Goal: Task Accomplishment & Management: Manage account settings

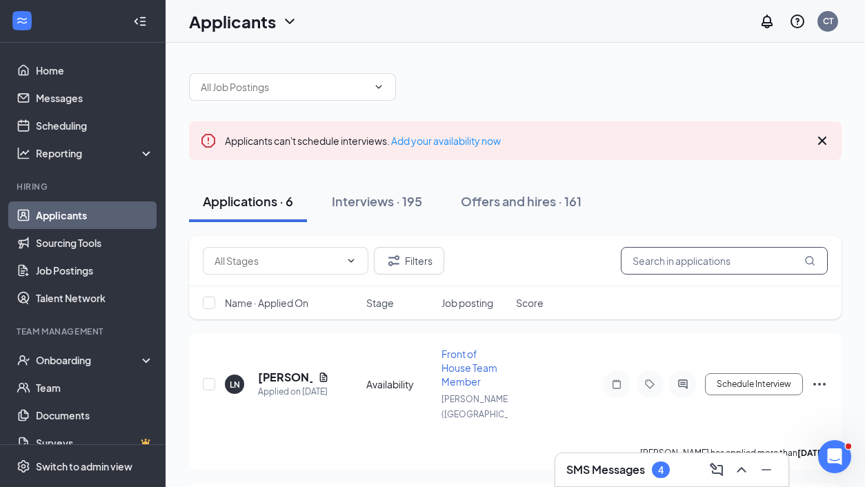
click at [696, 269] on input "text" at bounding box center [724, 261] width 207 height 28
drag, startPoint x: 0, startPoint y: 0, endPoint x: 380, endPoint y: 198, distance: 428.8
click at [380, 198] on div "Interviews · 195" at bounding box center [377, 201] width 90 height 17
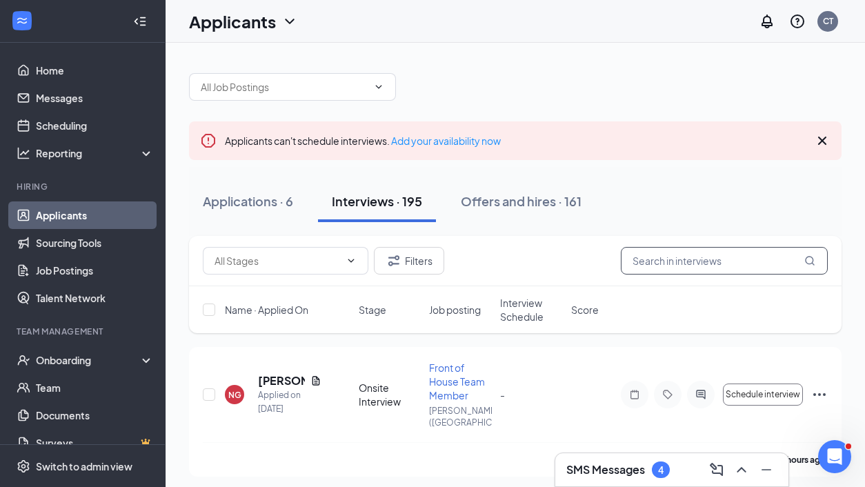
drag, startPoint x: 380, startPoint y: 198, endPoint x: 768, endPoint y: 262, distance: 393.0
click at [768, 262] on input "text" at bounding box center [724, 261] width 207 height 28
type input "[PERSON_NAME]"
click at [291, 373] on h5 "[PERSON_NAME]" at bounding box center [289, 380] width 63 height 15
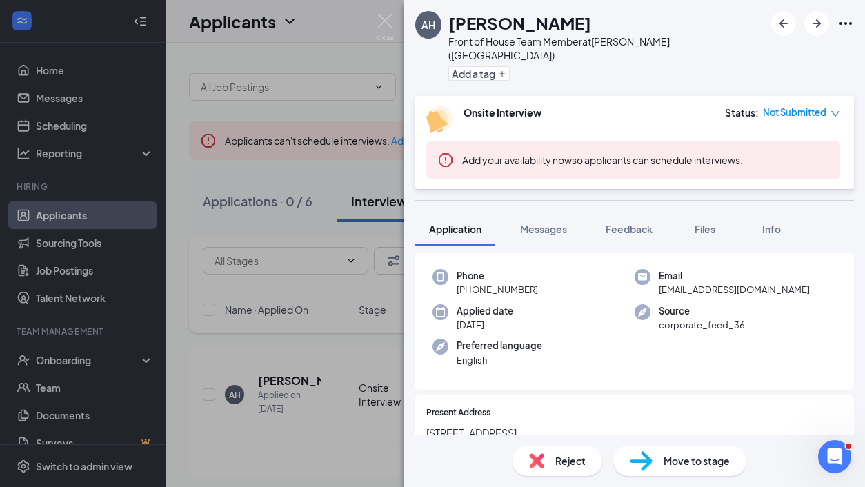
scroll to position [41, 0]
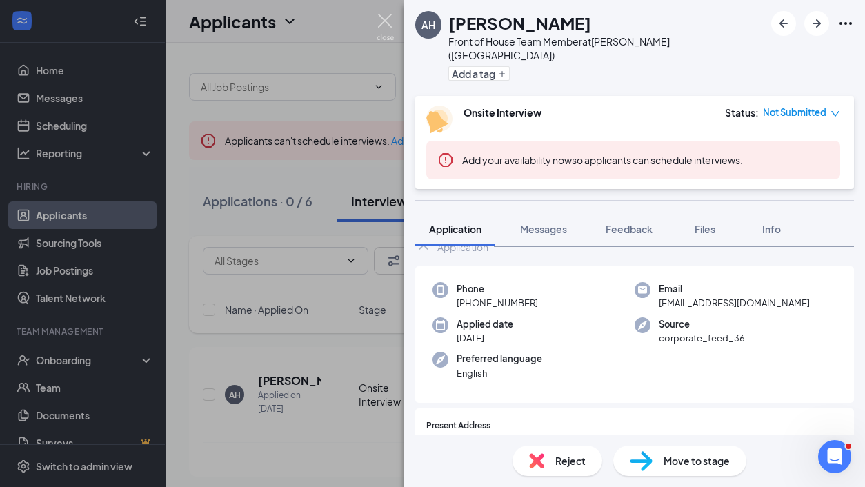
click at [382, 40] on img at bounding box center [385, 27] width 17 height 27
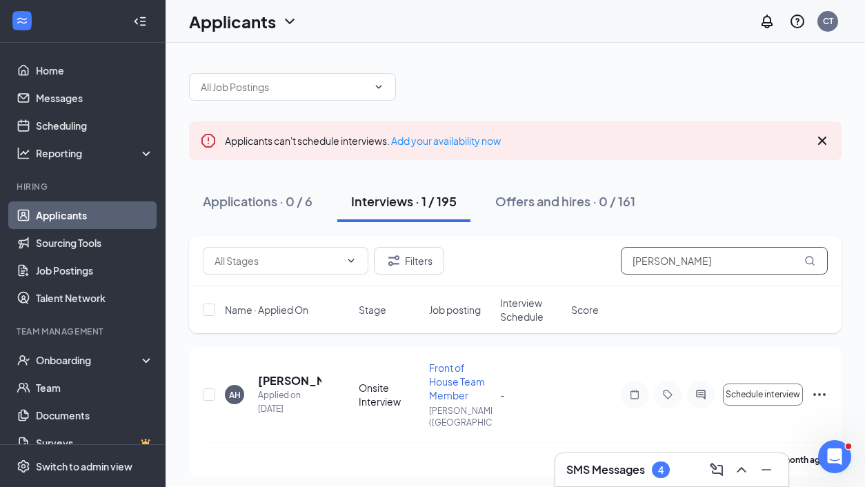
click at [689, 264] on input "audrey" at bounding box center [724, 261] width 207 height 28
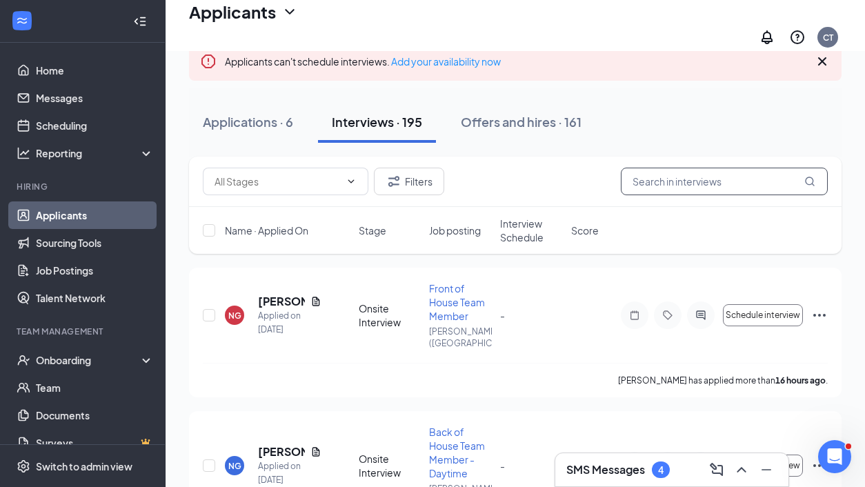
scroll to position [89, 0]
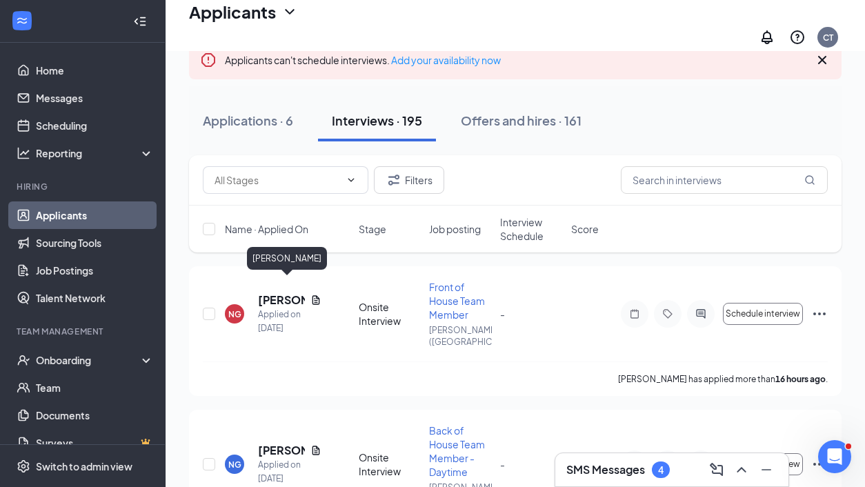
click at [274, 293] on h5 "Nevaeh Guerra" at bounding box center [281, 300] width 47 height 15
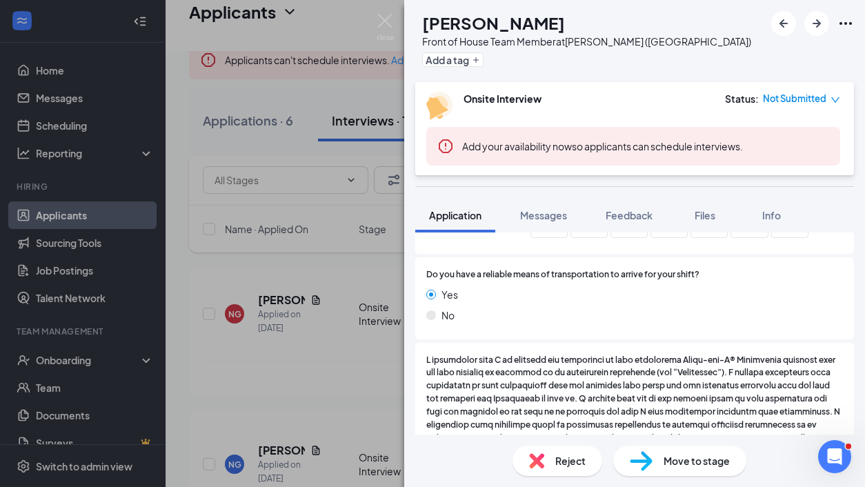
scroll to position [2542, 0]
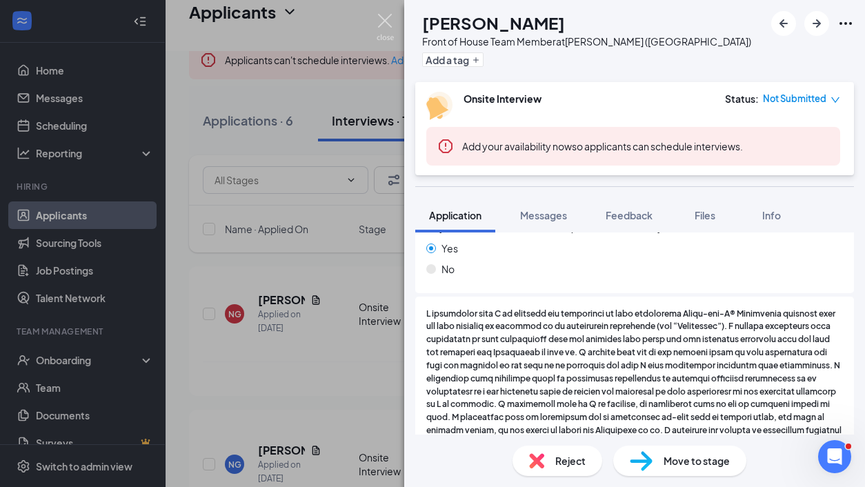
drag, startPoint x: 382, startPoint y: 40, endPoint x: 384, endPoint y: 23, distance: 17.5
click at [384, 23] on img at bounding box center [385, 27] width 17 height 27
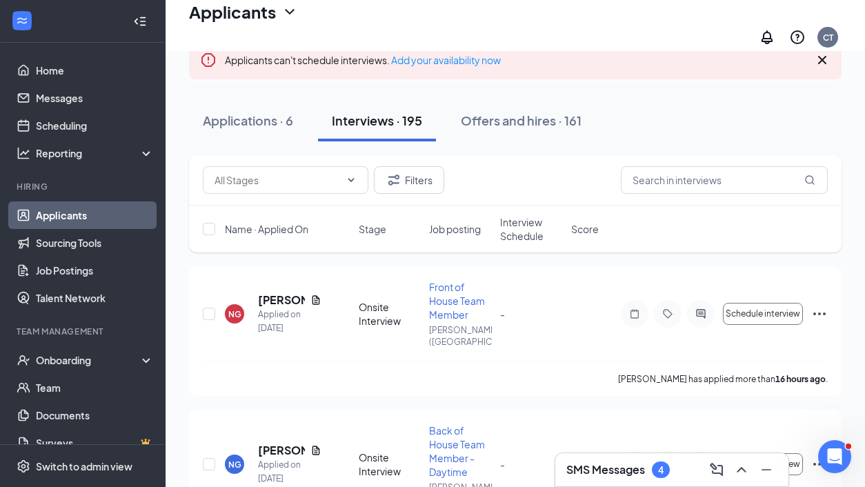
click at [321, 295] on icon "Document" at bounding box center [316, 300] width 11 height 11
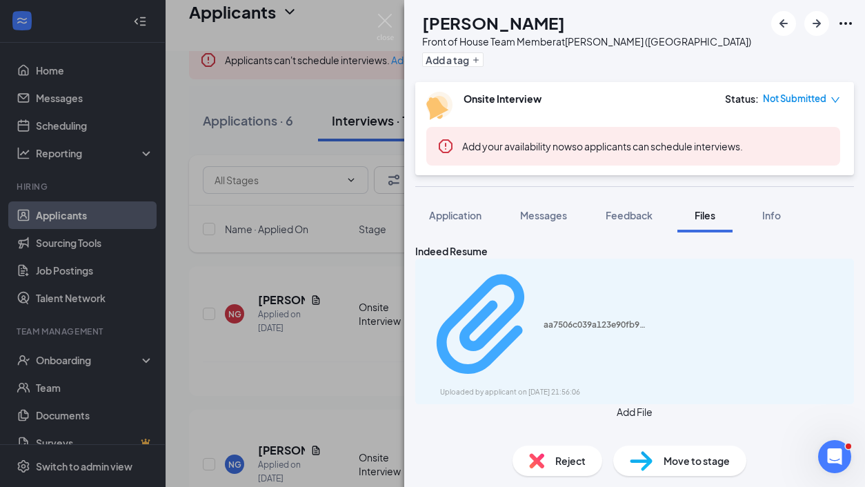
drag, startPoint x: 384, startPoint y: 23, endPoint x: 512, endPoint y: 286, distance: 292.3
click at [544, 320] on div "aa7506c039a123e90fb9f209266c9972.pdf" at bounding box center [596, 325] width 104 height 11
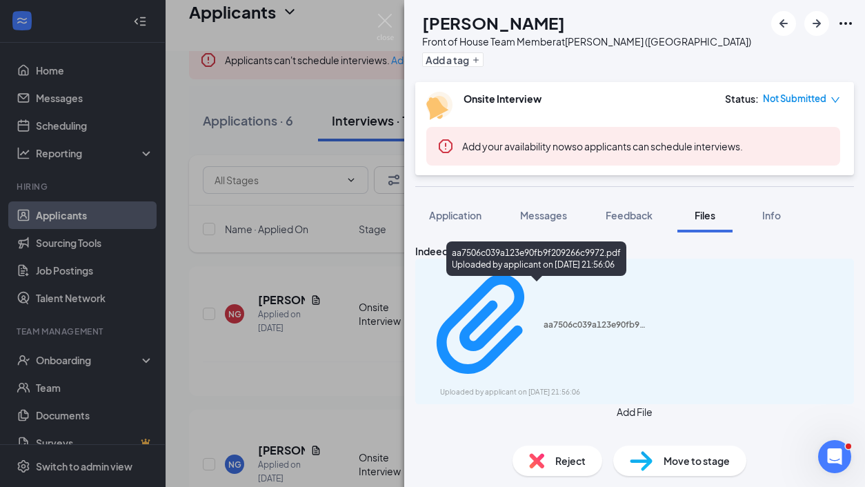
drag, startPoint x: 512, startPoint y: 286, endPoint x: 379, endPoint y: 13, distance: 303.4
click at [379, 13] on div "NG Nevaeh Guerra Front of House Team Member at Taylor (MI) Add a tag Onsite Int…" at bounding box center [432, 243] width 865 height 487
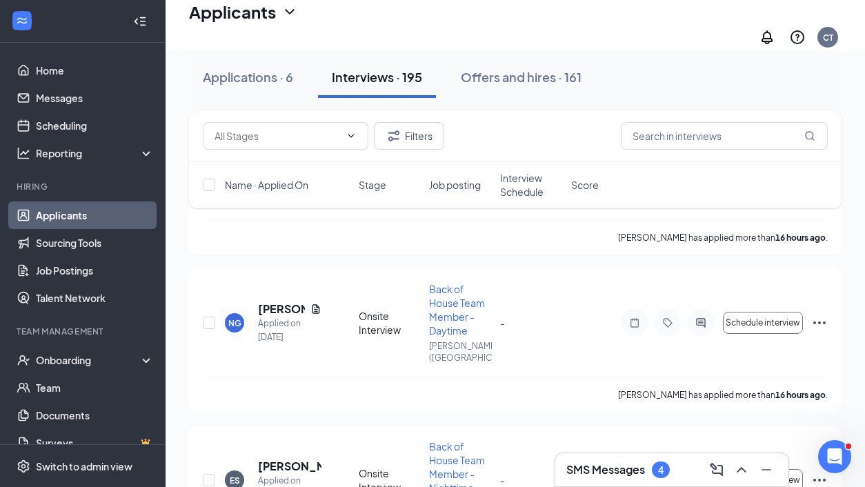
scroll to position [239, 0]
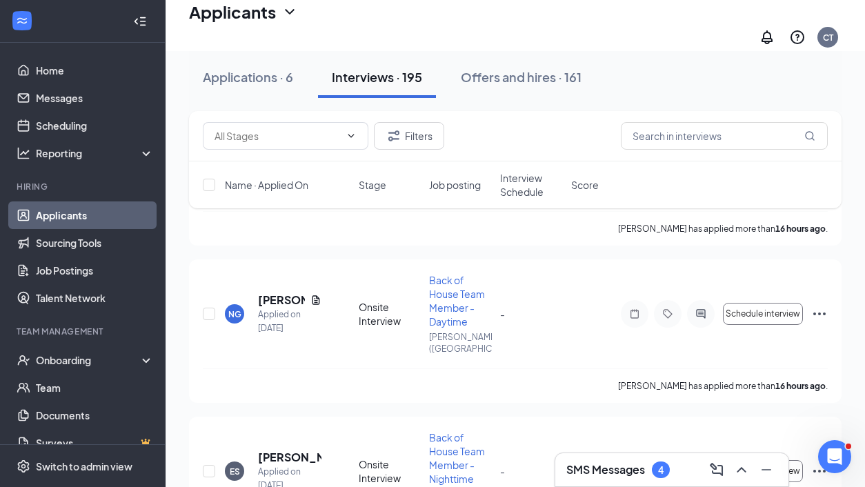
click at [280, 293] on h5 "Nevaeh Guerra" at bounding box center [281, 300] width 47 height 15
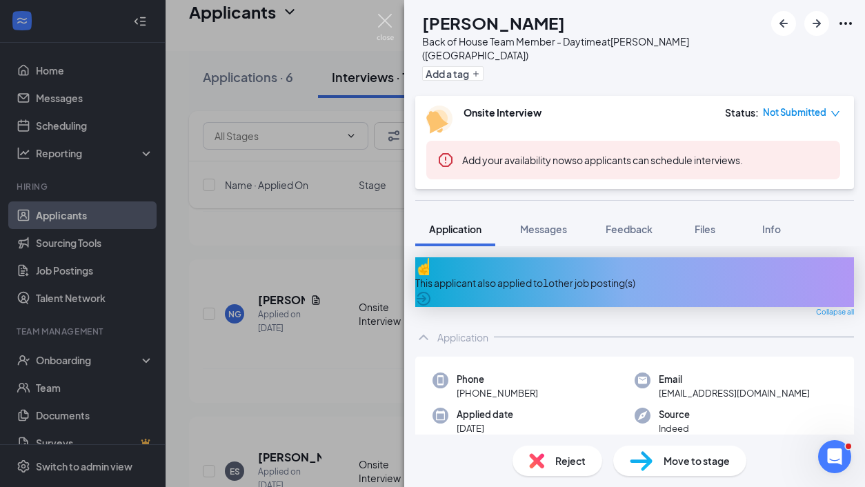
click at [389, 24] on img at bounding box center [385, 27] width 17 height 27
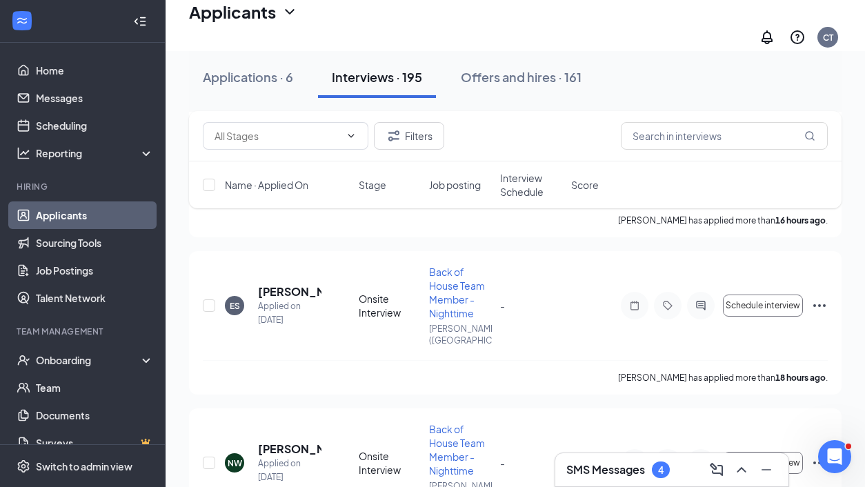
scroll to position [406, 0]
click at [278, 284] on h5 "Emery Sharp" at bounding box center [289, 291] width 63 height 15
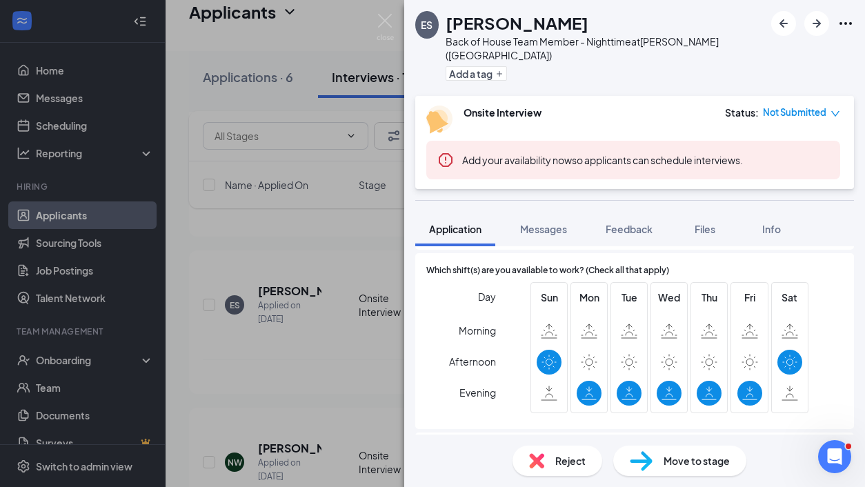
scroll to position [2249, 0]
click at [391, 19] on img at bounding box center [385, 27] width 17 height 27
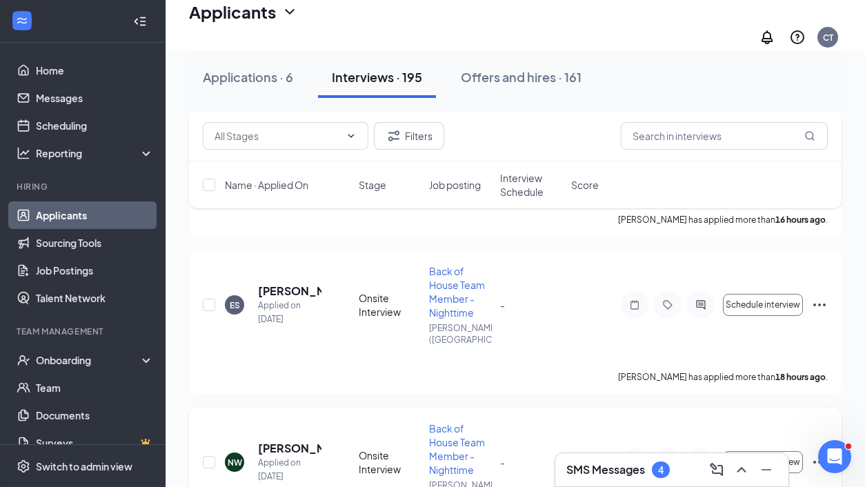
drag, startPoint x: 379, startPoint y: 13, endPoint x: 287, endPoint y: 395, distance: 393.2
click at [287, 441] on h5 "Nikia Willis" at bounding box center [289, 448] width 63 height 15
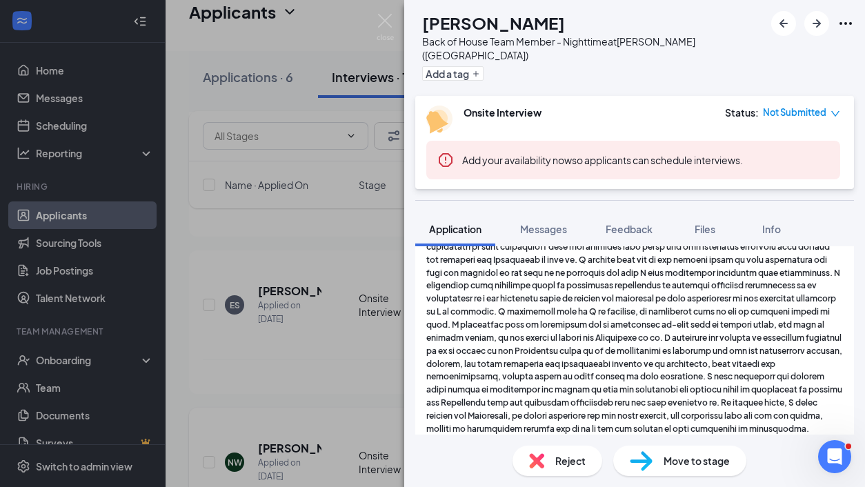
scroll to position [2619, 0]
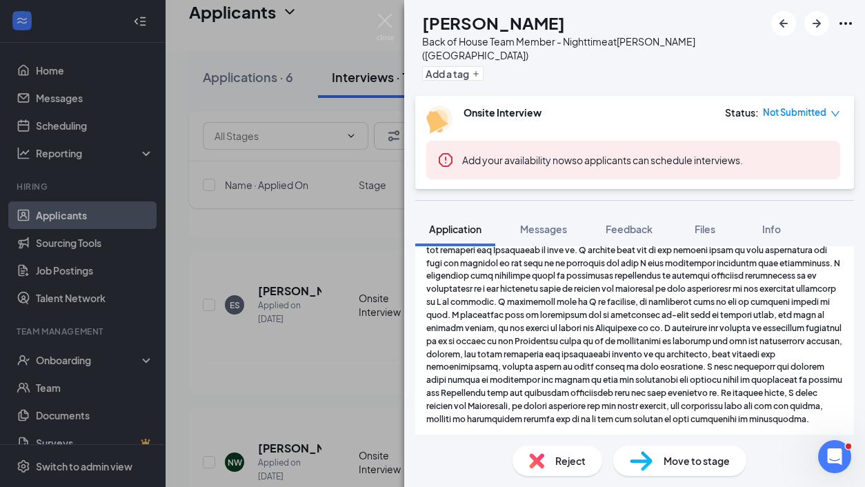
drag, startPoint x: 287, startPoint y: 395, endPoint x: 387, endPoint y: 32, distance: 376.4
click at [387, 32] on img at bounding box center [385, 27] width 17 height 27
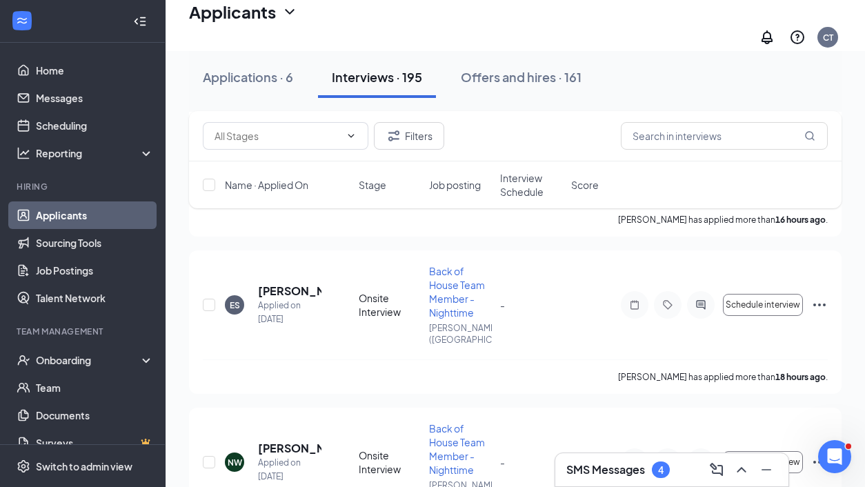
scroll to position [608, 0]
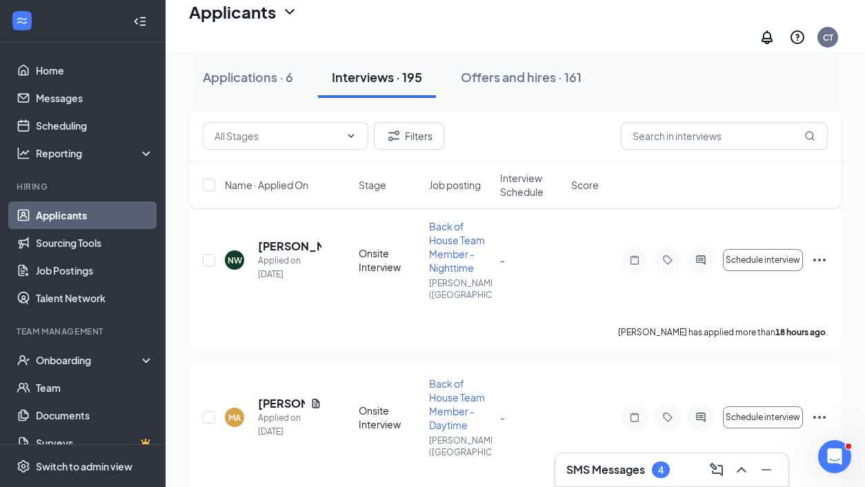
click at [285, 396] on h5 "Megan Austin" at bounding box center [281, 403] width 47 height 15
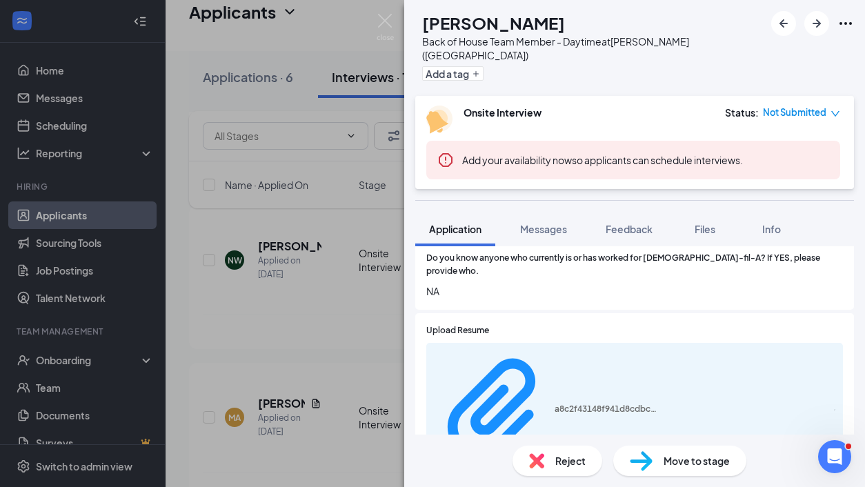
scroll to position [1938, 0]
drag, startPoint x: 387, startPoint y: 32, endPoint x: 603, endPoint y: 276, distance: 325.6
click at [603, 325] on div "Upload Resume a8c2f43148f941d8cdbcaaf990111bda.pdf" at bounding box center [635, 401] width 417 height 153
click at [596, 350] on div "a8c2f43148f941d8cdbcaaf990111bda.pdf" at bounding box center [547, 411] width 224 height 122
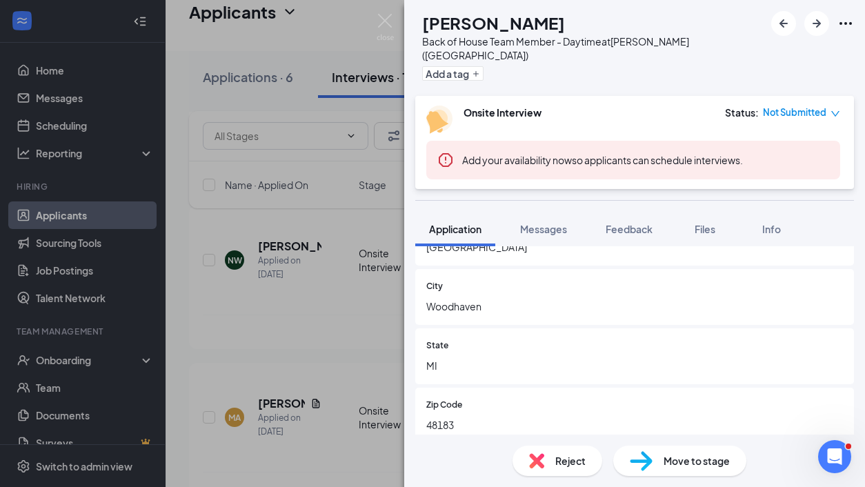
scroll to position [0, 0]
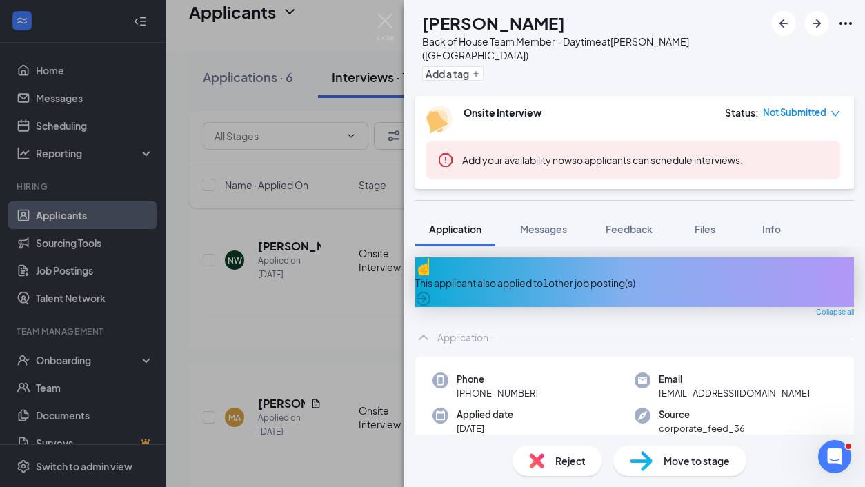
click at [535, 223] on span "Messages" at bounding box center [543, 229] width 47 height 12
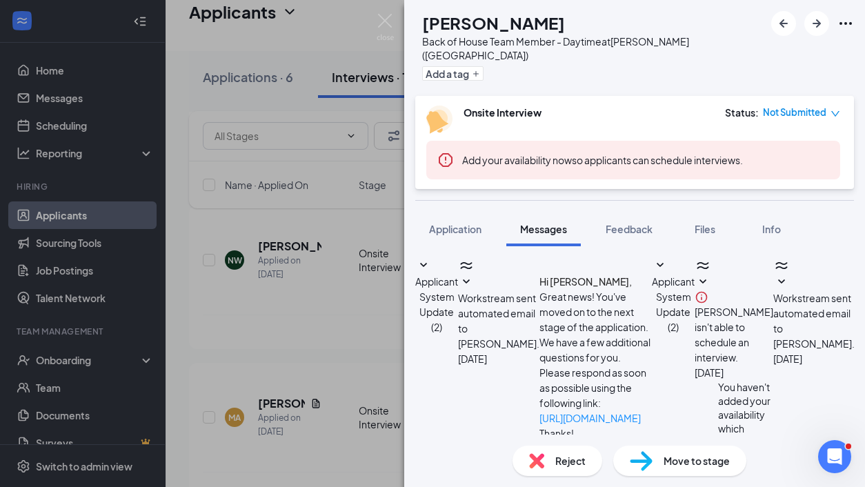
scroll to position [395, 0]
drag, startPoint x: 603, startPoint y: 276, endPoint x: 578, endPoint y: 326, distance: 55.3
drag, startPoint x: 578, startPoint y: 326, endPoint x: 779, endPoint y: 335, distance: 201.0
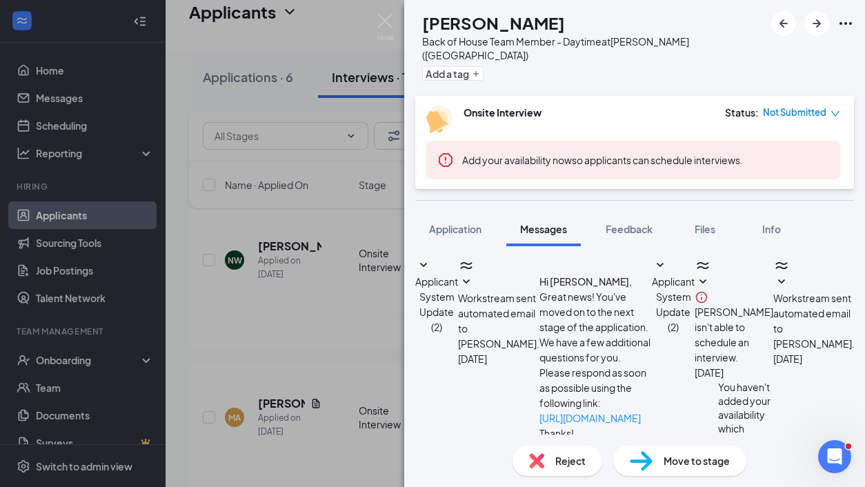
type textarea "Hey Megan! We are having open interviews today from 5-6 p.m.! I just came acros…"
click at [375, 25] on div "MA Megan Austin Back of House Team Member - Daytime at Taylor (MI) Add a tag On…" at bounding box center [432, 243] width 865 height 487
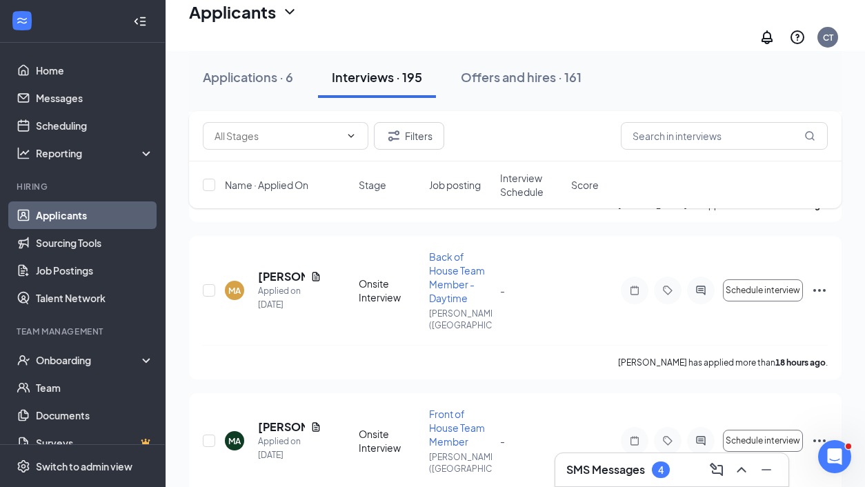
scroll to position [740, 0]
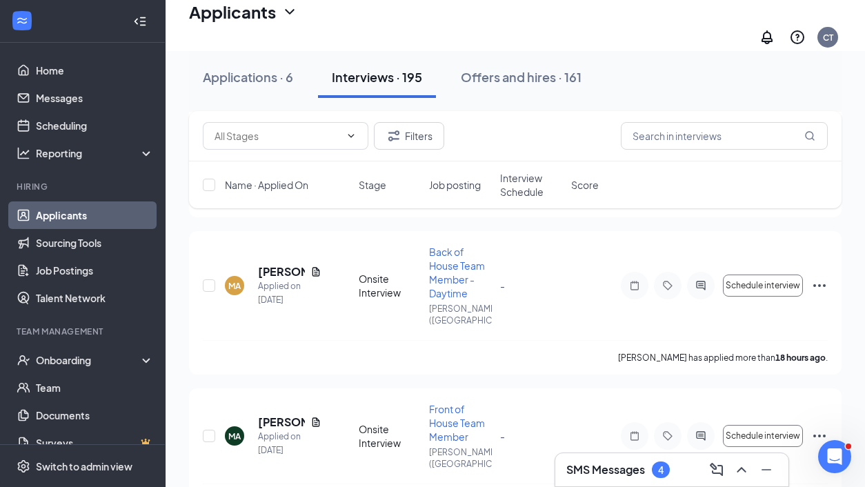
click at [274, 415] on h5 "Megan Austin" at bounding box center [281, 422] width 47 height 15
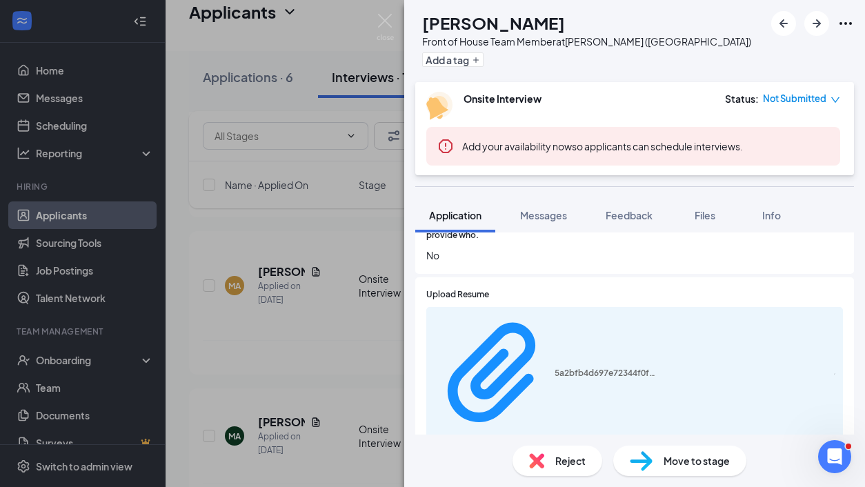
scroll to position [1977, 0]
drag, startPoint x: 793, startPoint y: 411, endPoint x: 506, endPoint y: 271, distance: 319.5
click at [555, 367] on div "5a2bfb4d697e72344f0f1d29664a3184.pdf" at bounding box center [607, 372] width 104 height 11
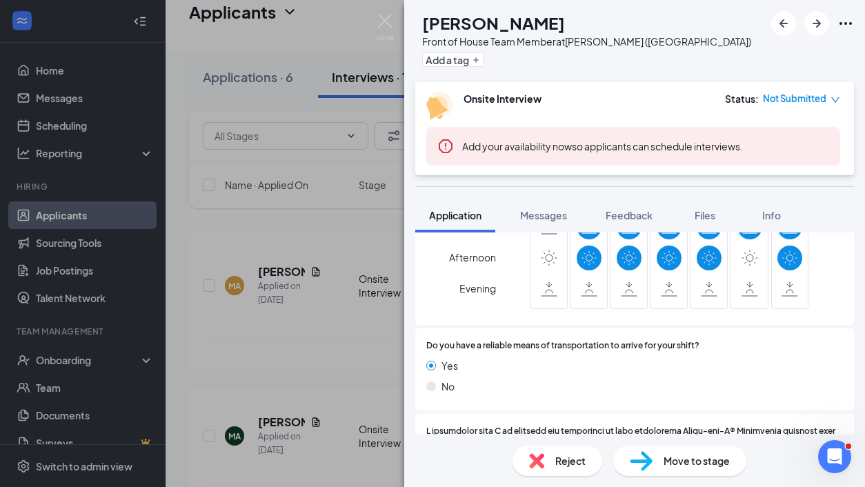
scroll to position [2565, 0]
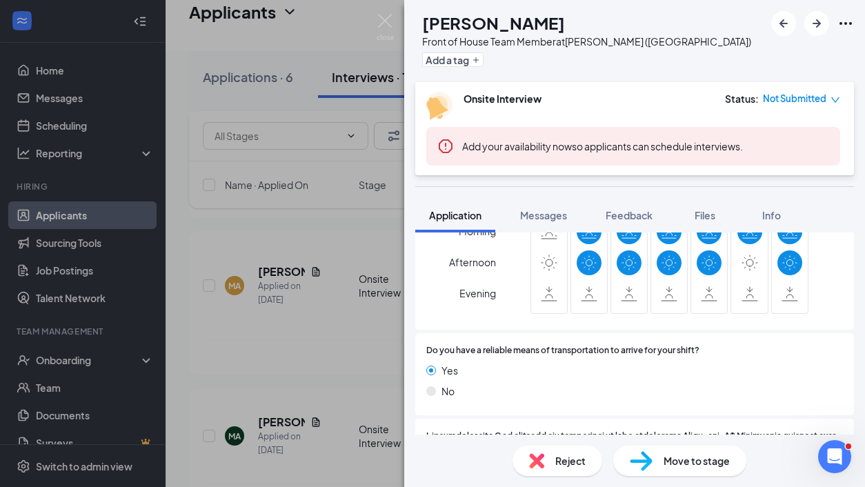
click at [380, 18] on img at bounding box center [385, 27] width 17 height 27
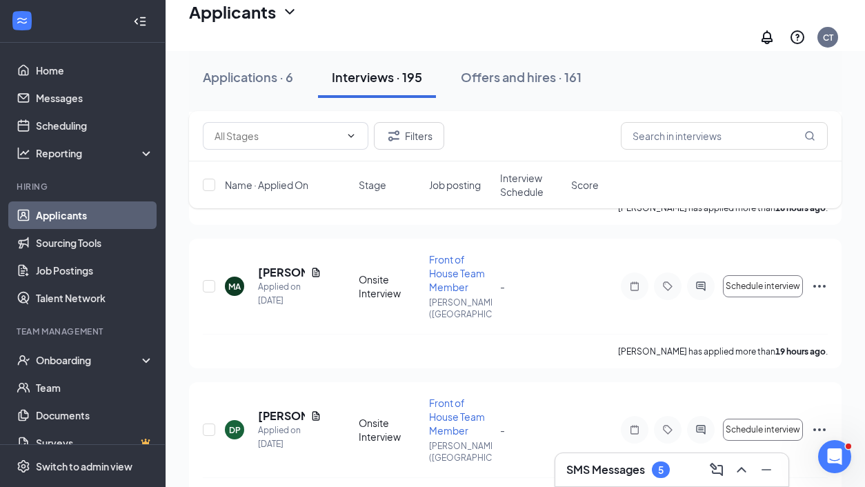
scroll to position [890, 0]
click at [281, 408] on h5 "Danielle Peterson" at bounding box center [281, 415] width 47 height 15
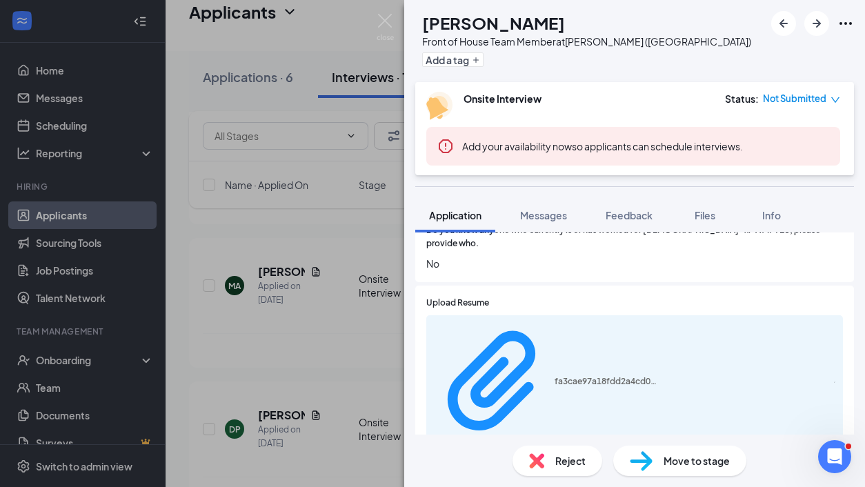
scroll to position [1950, 0]
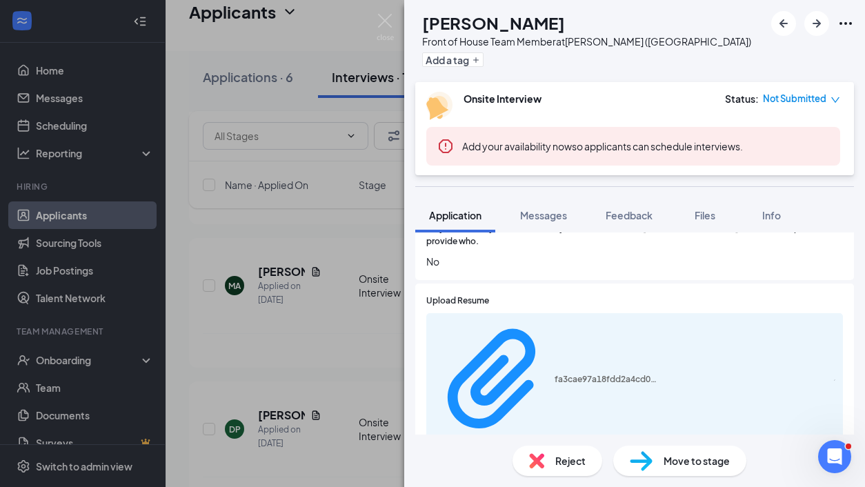
click at [575, 374] on div "fa3cae97a18fdd2a4cd024f969269a70.pdf" at bounding box center [607, 379] width 104 height 11
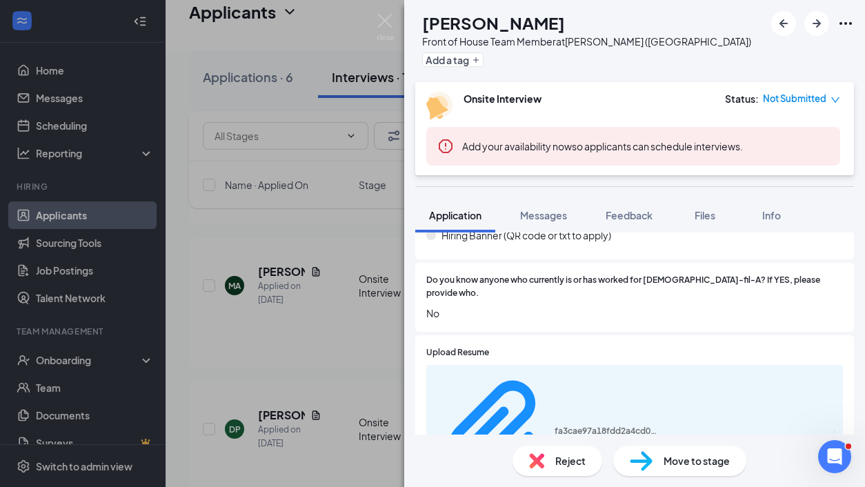
scroll to position [1909, 0]
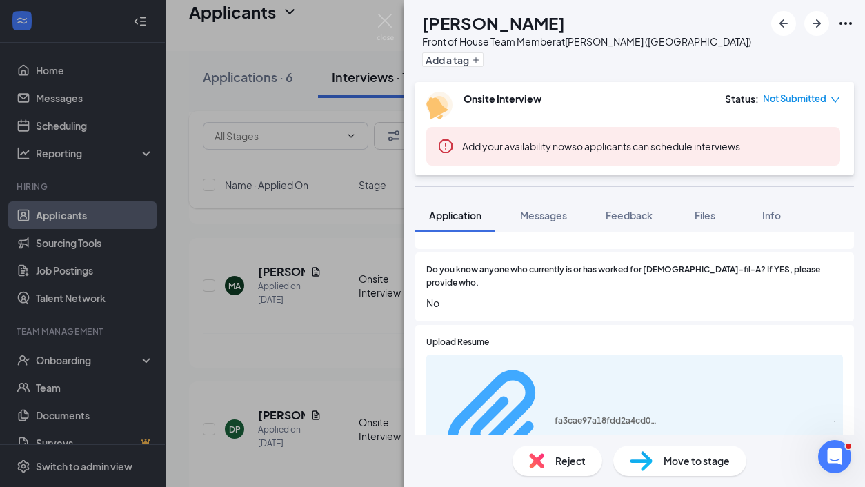
click at [555, 415] on div "fa3cae97a18fdd2a4cd024f969269a70.pdf" at bounding box center [607, 420] width 104 height 11
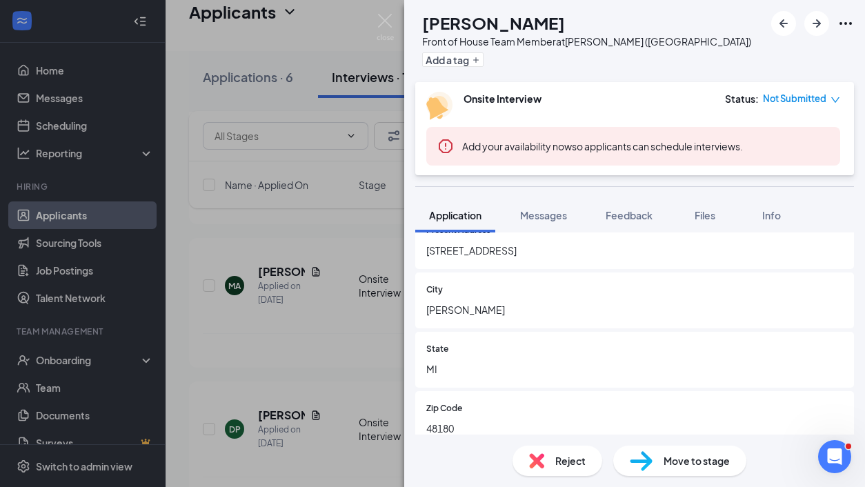
scroll to position [0, 0]
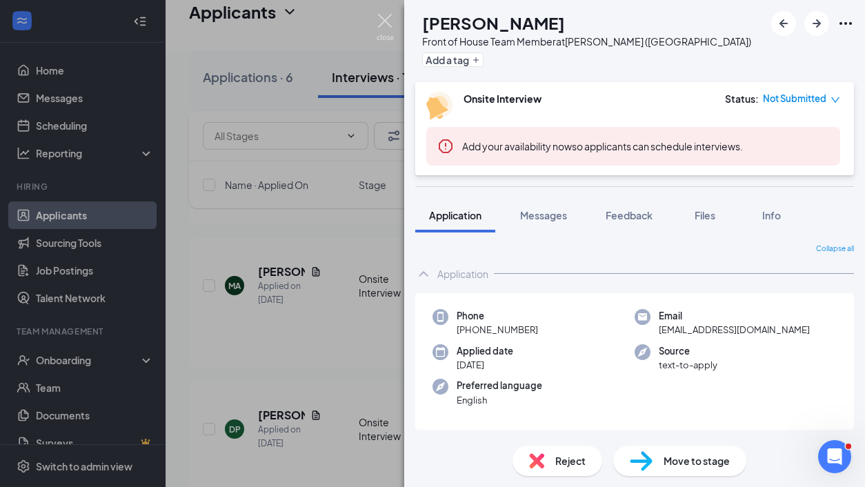
click at [384, 18] on img at bounding box center [385, 27] width 17 height 27
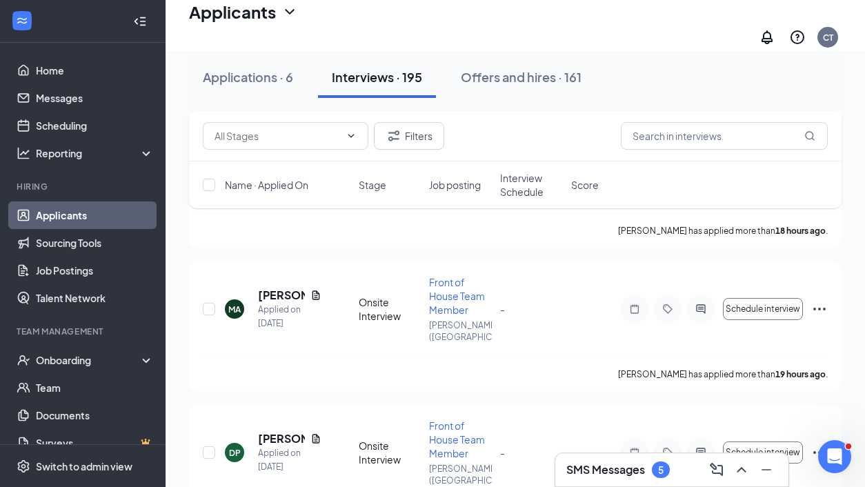
scroll to position [880, 0]
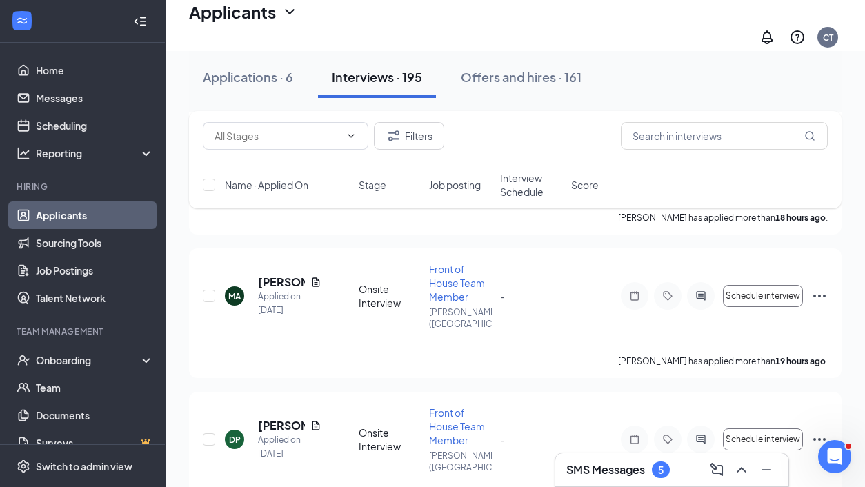
click at [262, 418] on h5 "Danielle Peterson" at bounding box center [281, 425] width 47 height 15
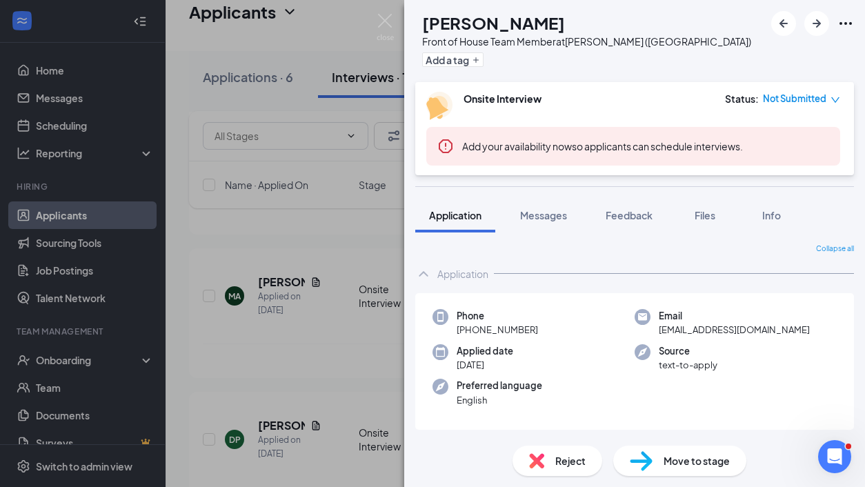
click at [554, 226] on button "Messages" at bounding box center [544, 215] width 75 height 35
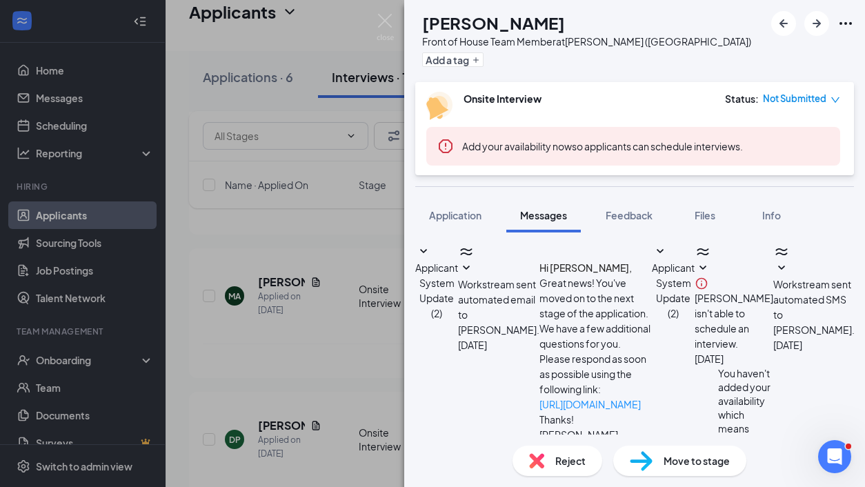
scroll to position [290, 0]
drag, startPoint x: 384, startPoint y: 18, endPoint x: 551, endPoint y: 318, distance: 343.9
type textarea "Hi Danielle, I just saw your application and I just wanted to remind you of our…"
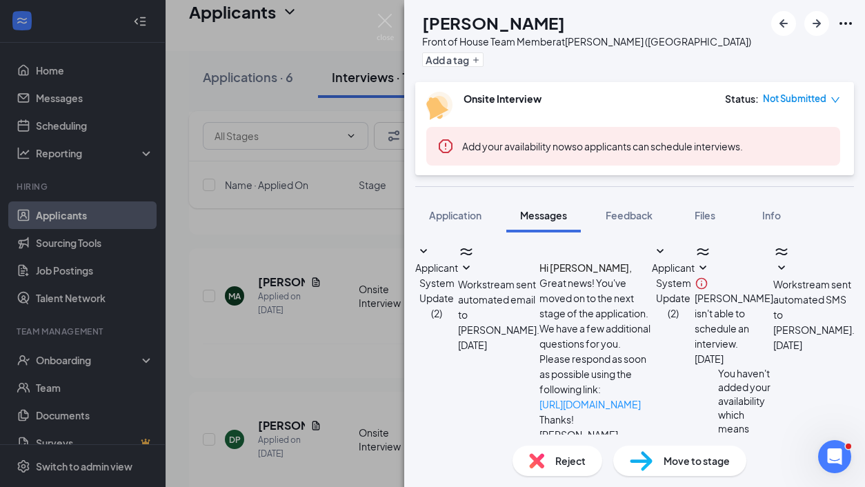
scroll to position [409, 0]
click at [380, 28] on img at bounding box center [385, 27] width 17 height 27
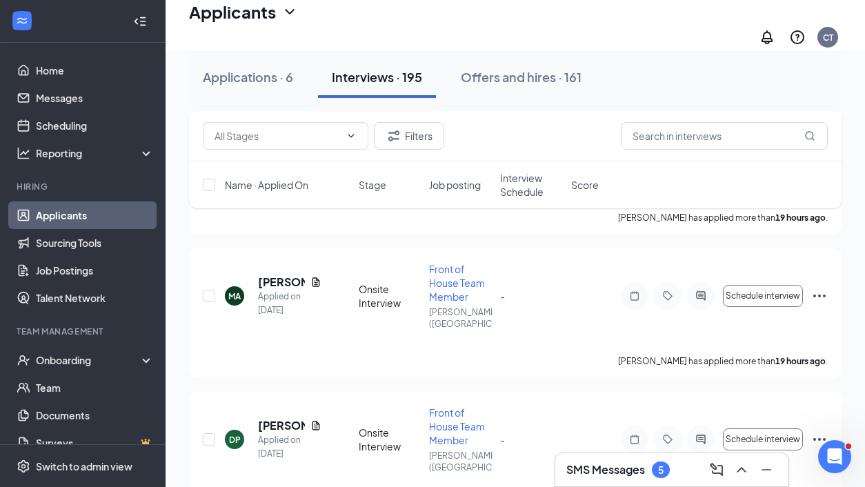
scroll to position [18, 0]
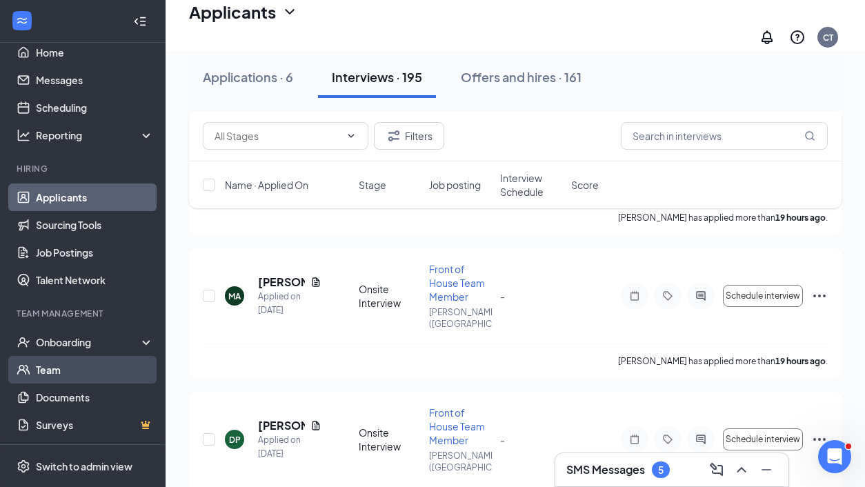
click at [61, 376] on link "Team" at bounding box center [95, 370] width 118 height 28
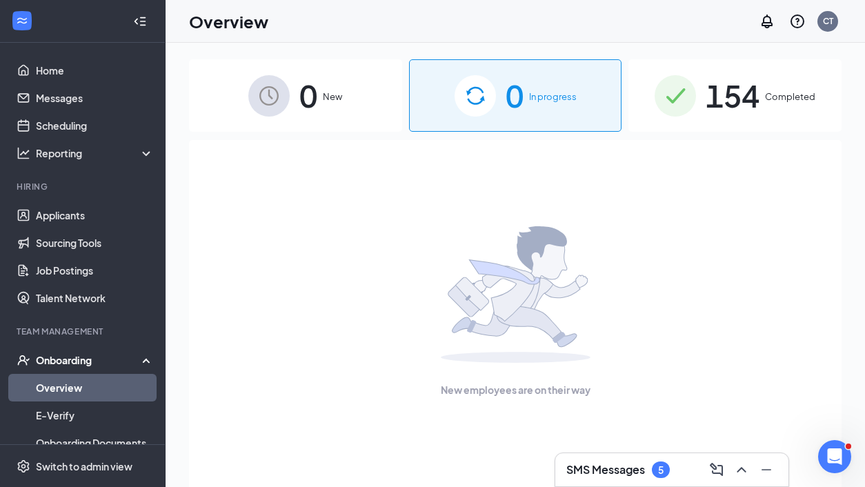
drag, startPoint x: 0, startPoint y: 0, endPoint x: 701, endPoint y: 111, distance: 710.0
click at [701, 111] on div "154 Completed" at bounding box center [735, 95] width 213 height 72
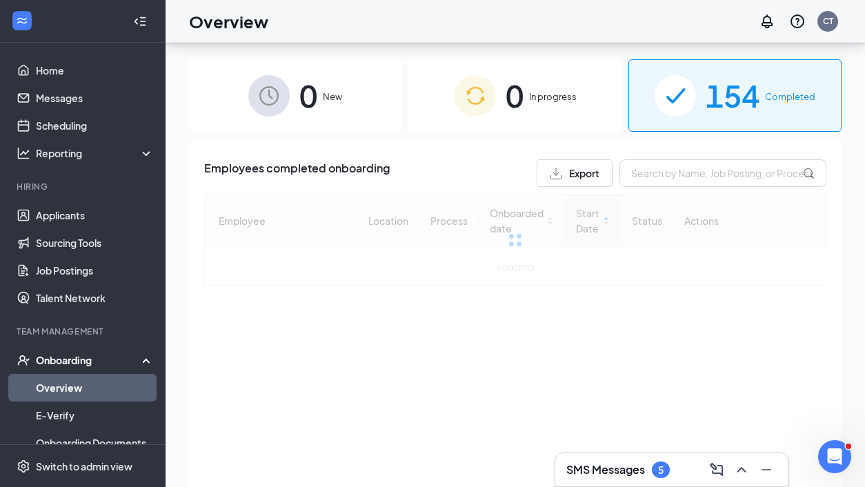
scroll to position [62, 0]
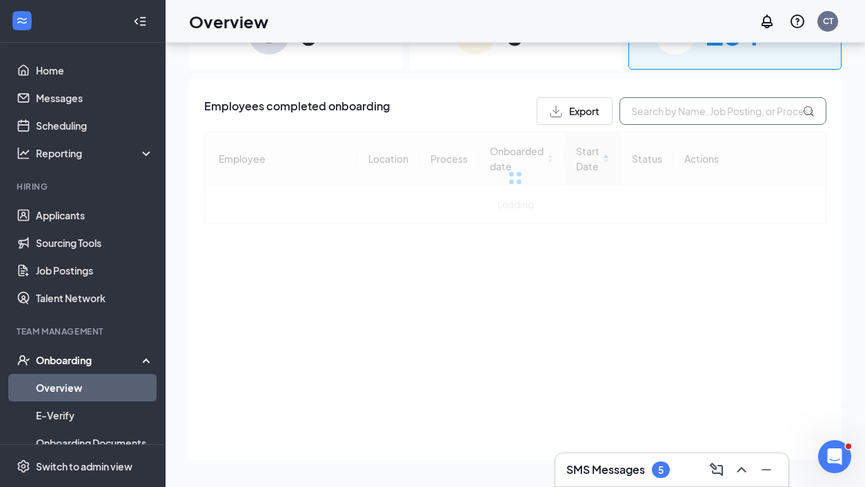
click at [686, 117] on input "text" at bounding box center [723, 111] width 207 height 28
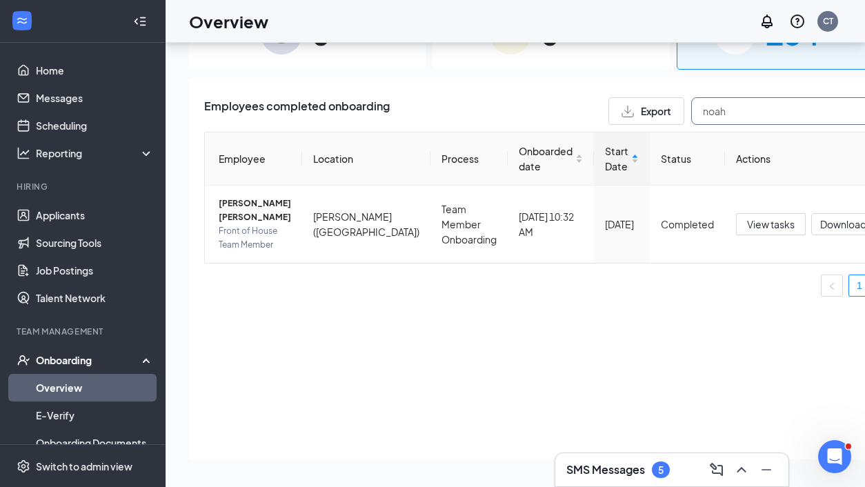
type input "noah"
click at [242, 200] on span "[PERSON_NAME] [PERSON_NAME]" at bounding box center [255, 211] width 72 height 28
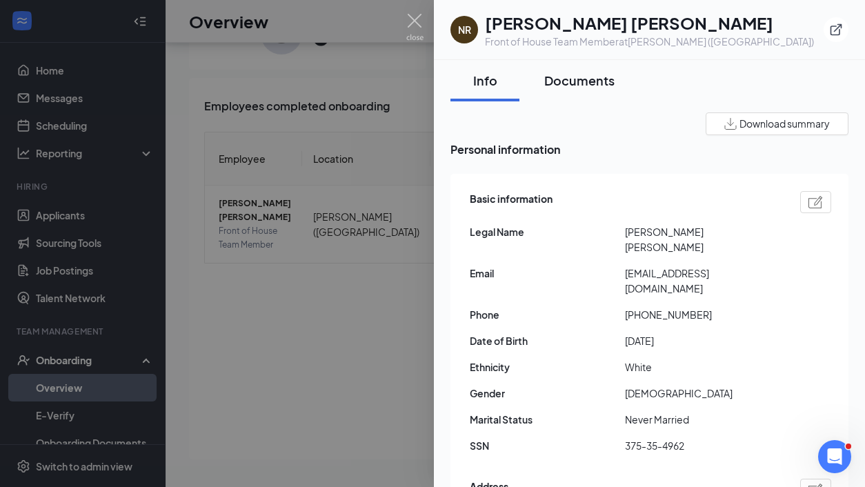
drag, startPoint x: 701, startPoint y: 111, endPoint x: 560, endPoint y: 80, distance: 144.2
click at [560, 80] on div "Documents" at bounding box center [580, 80] width 70 height 17
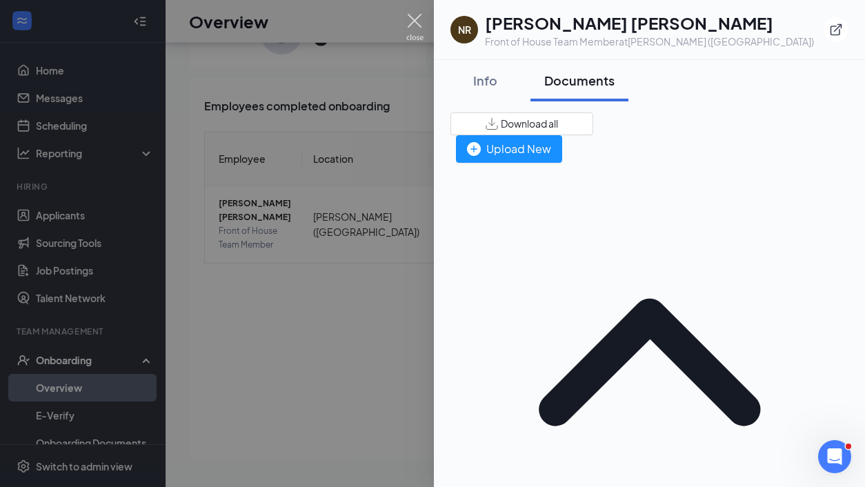
click at [420, 21] on img at bounding box center [415, 27] width 17 height 27
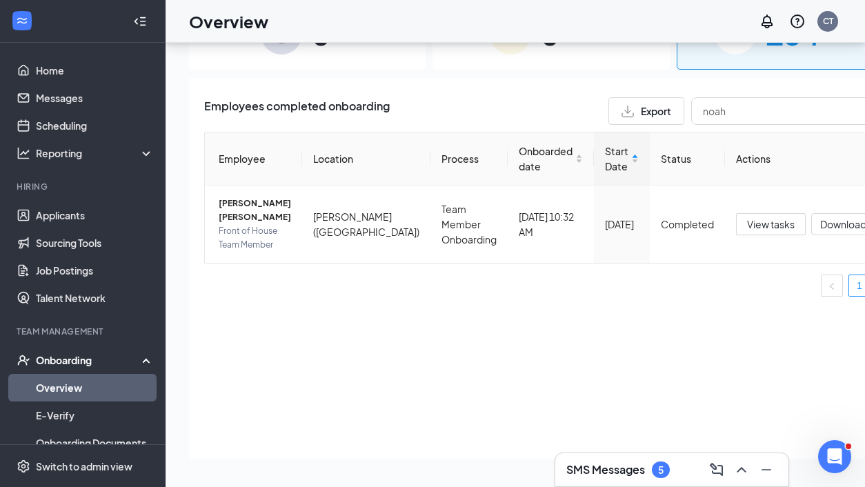
click at [865, 222] on icon "down" at bounding box center [873, 226] width 10 height 10
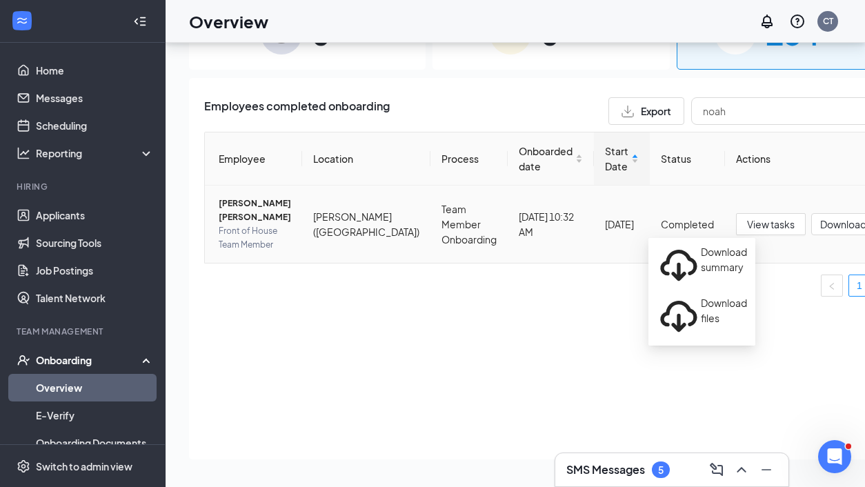
click at [734, 295] on div "Download files" at bounding box center [702, 317] width 90 height 44
